Goal: Task Accomplishment & Management: Manage account settings

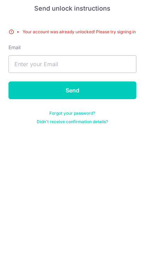
type input "[EMAIL_ADDRESS][DOMAIN_NAME]"
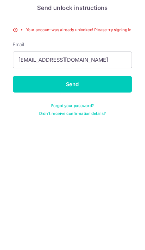
scroll to position [2, 0]
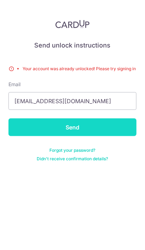
click at [87, 127] on input "Send" at bounding box center [72, 127] width 129 height 18
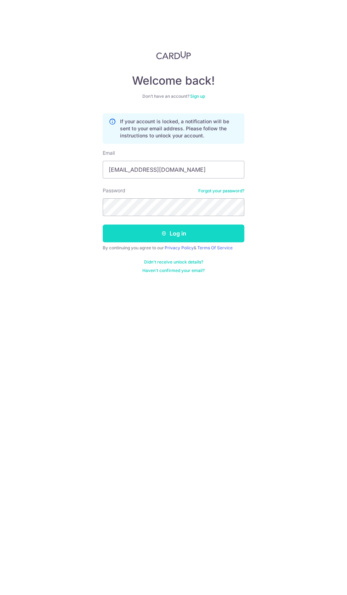
click at [187, 237] on button "Log in" at bounding box center [174, 233] width 142 height 18
